Goal: Task Accomplishment & Management: Manage account settings

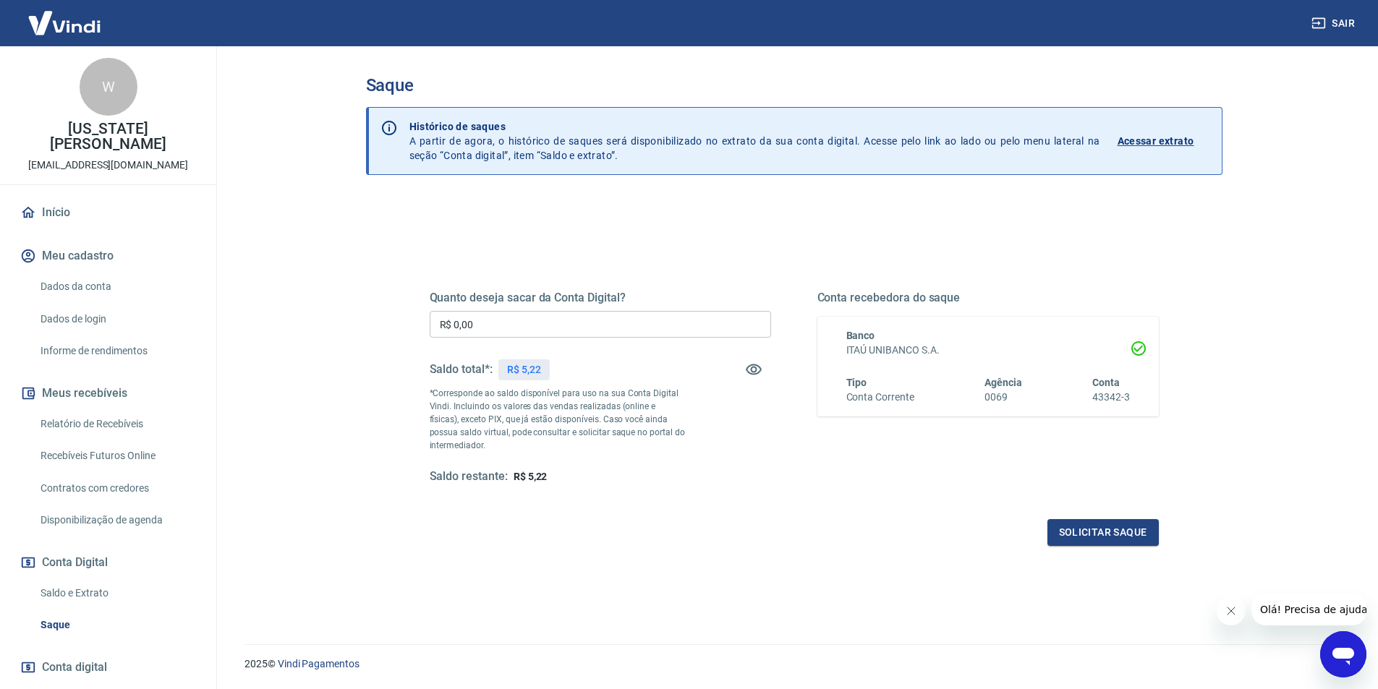
scroll to position [43, 0]
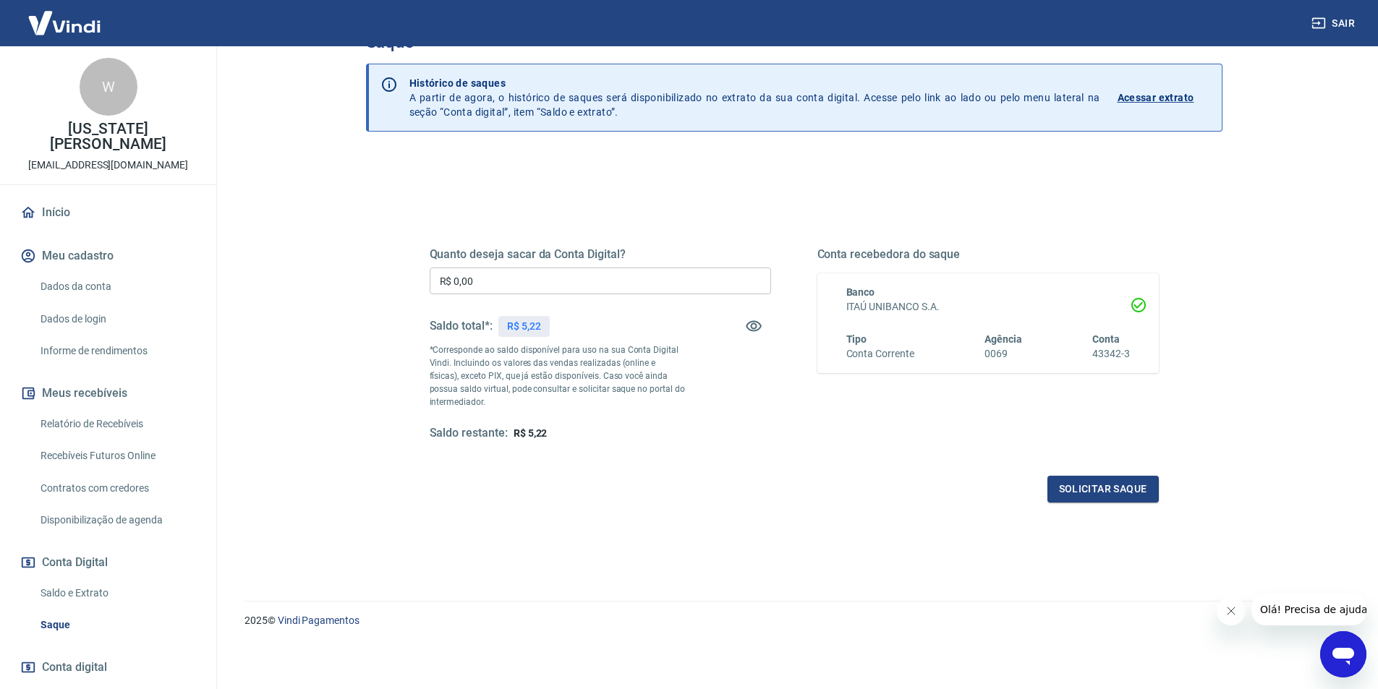
click at [82, 674] on span "Conta digital" at bounding box center [74, 667] width 65 height 20
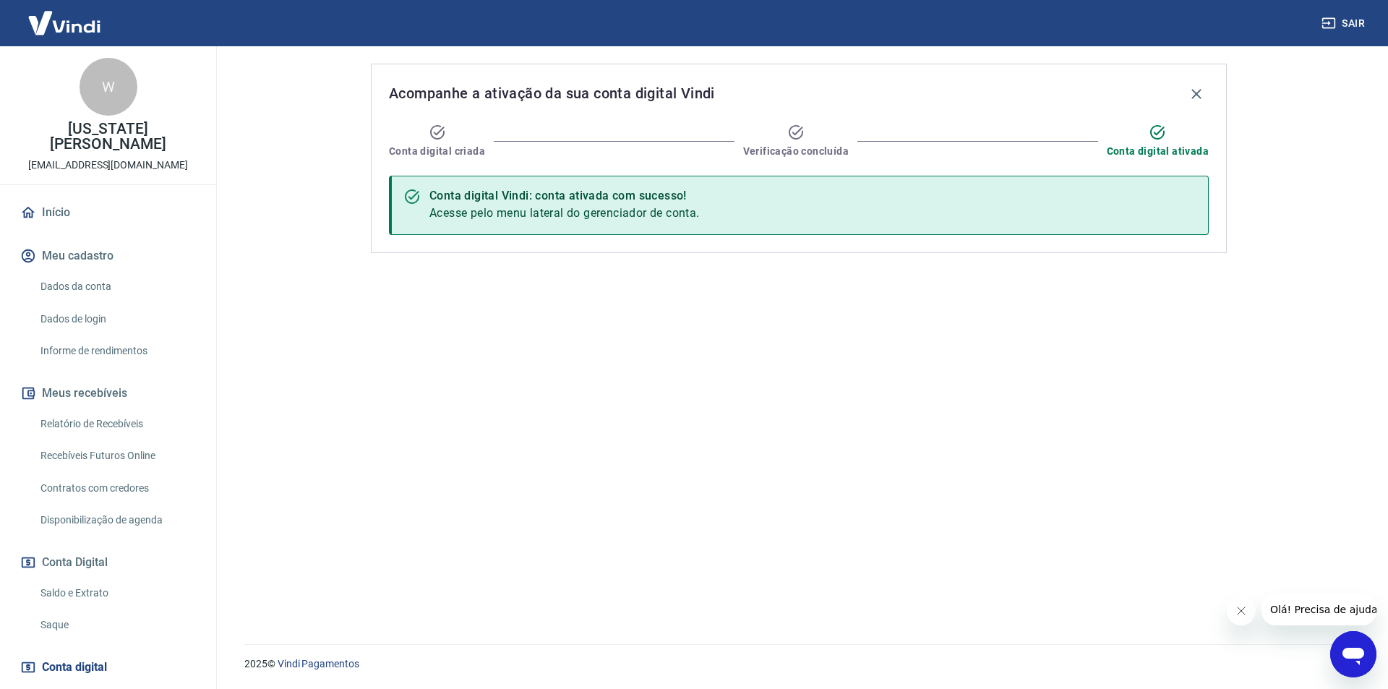
click at [119, 586] on link "Saldo e Extrato" at bounding box center [117, 594] width 164 height 30
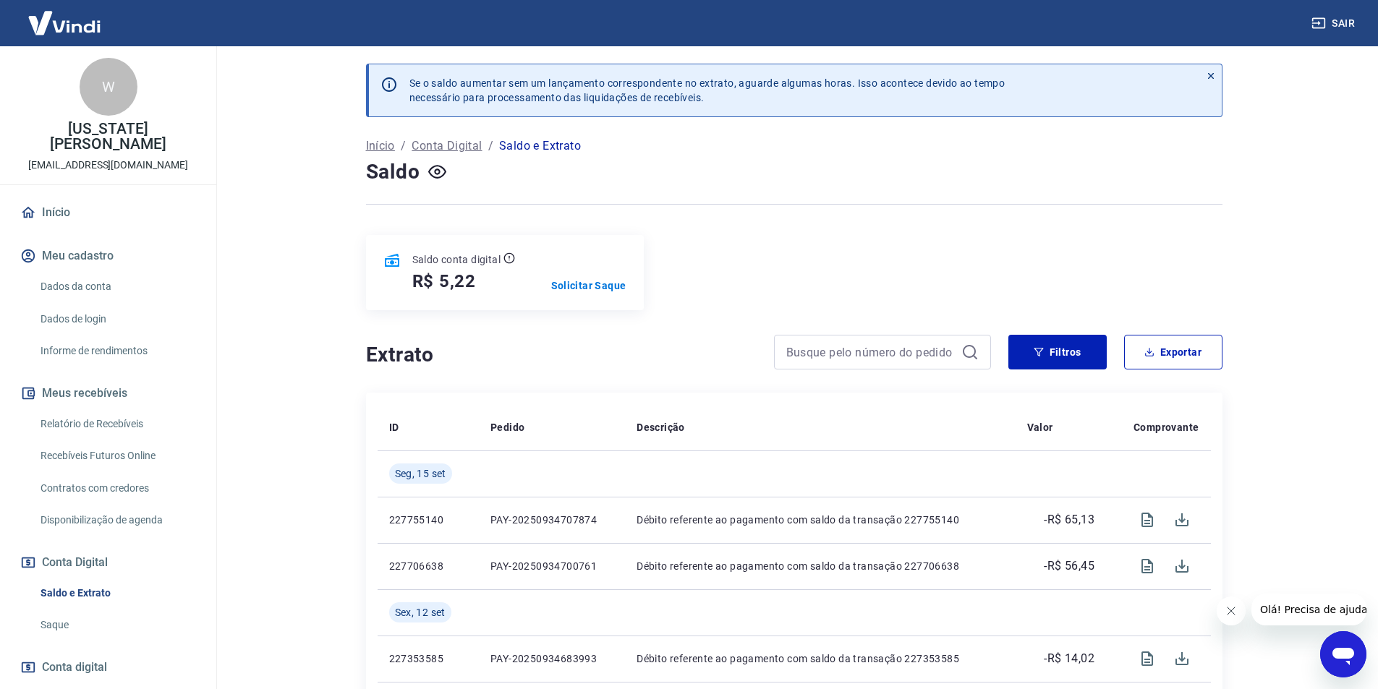
click at [447, 145] on p "Conta Digital" at bounding box center [446, 145] width 70 height 17
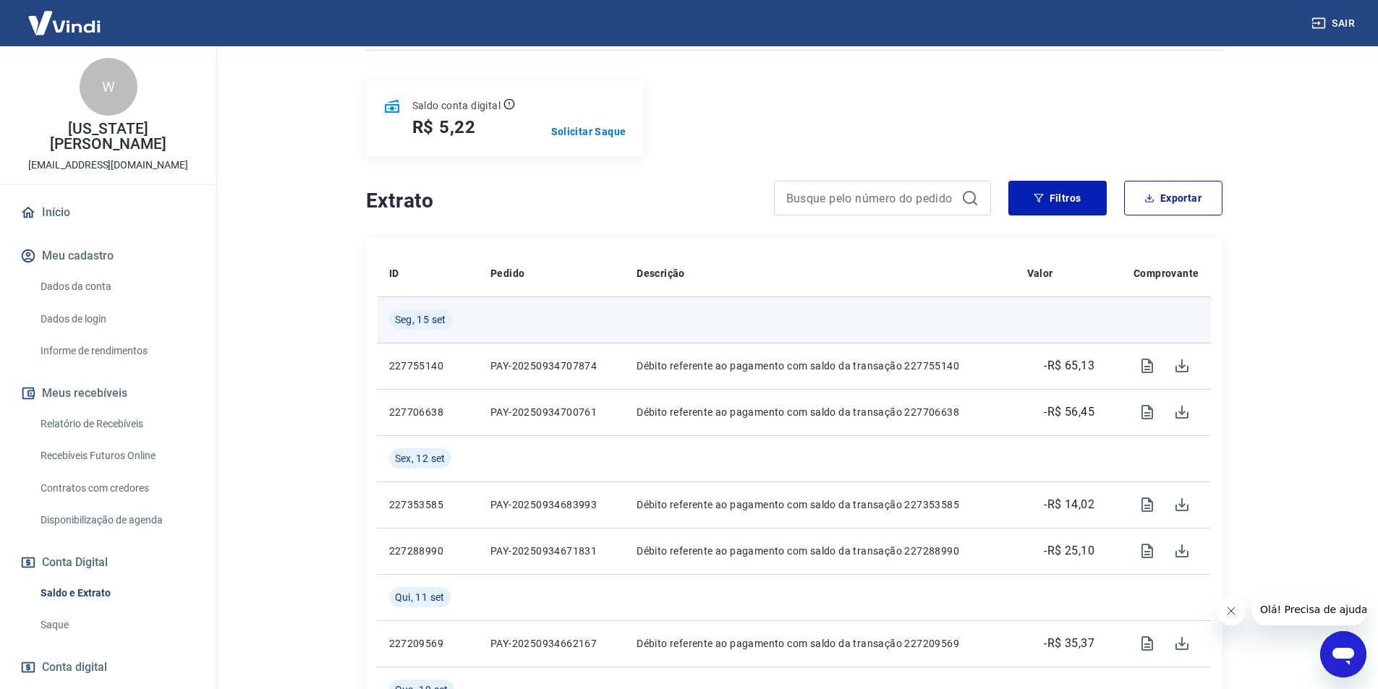
scroll to position [289, 0]
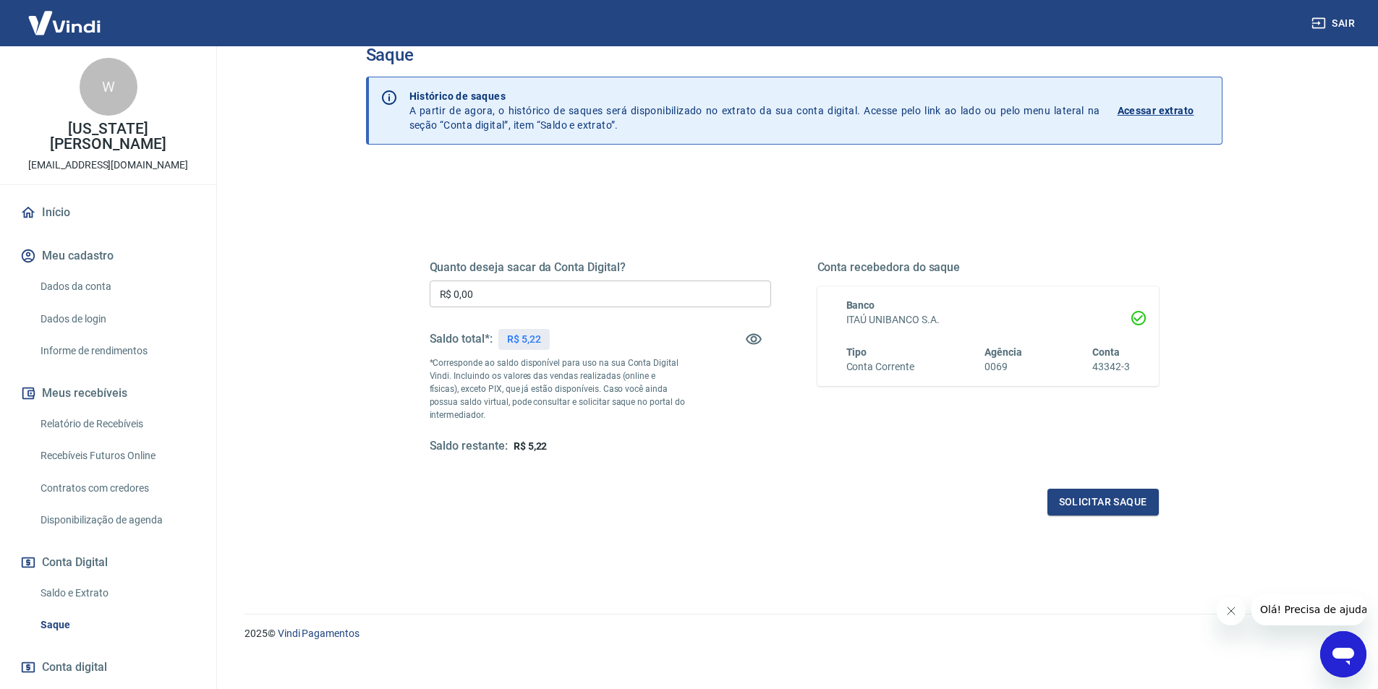
scroll to position [43, 0]
